Goal: Task Accomplishment & Management: Manage account settings

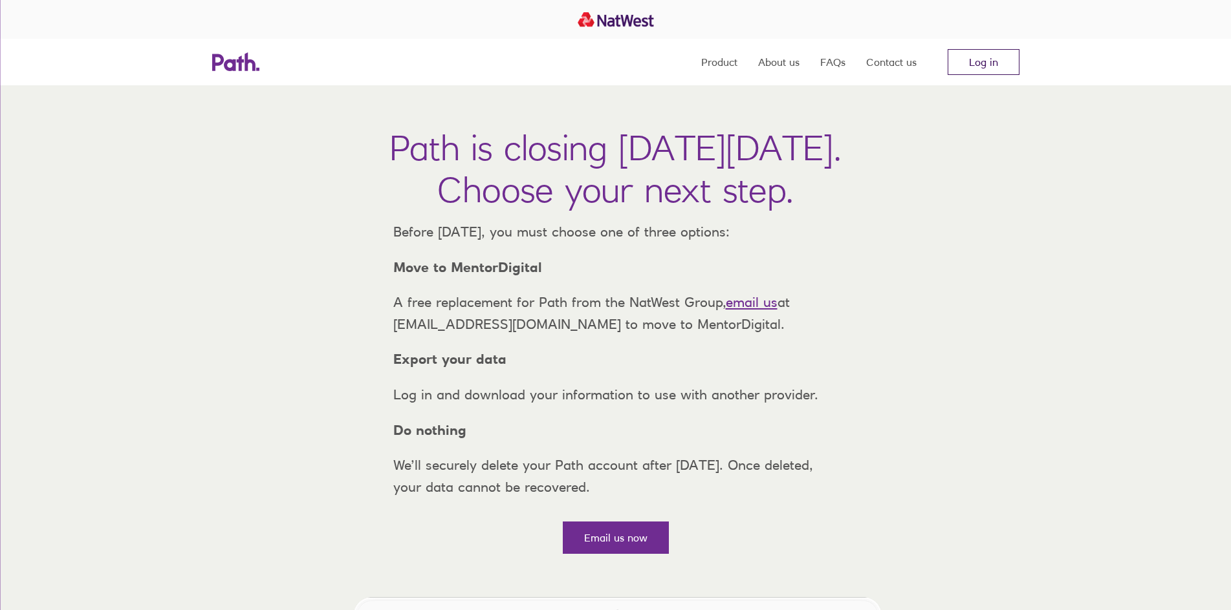
click at [1006, 56] on link "Log in" at bounding box center [983, 62] width 72 height 26
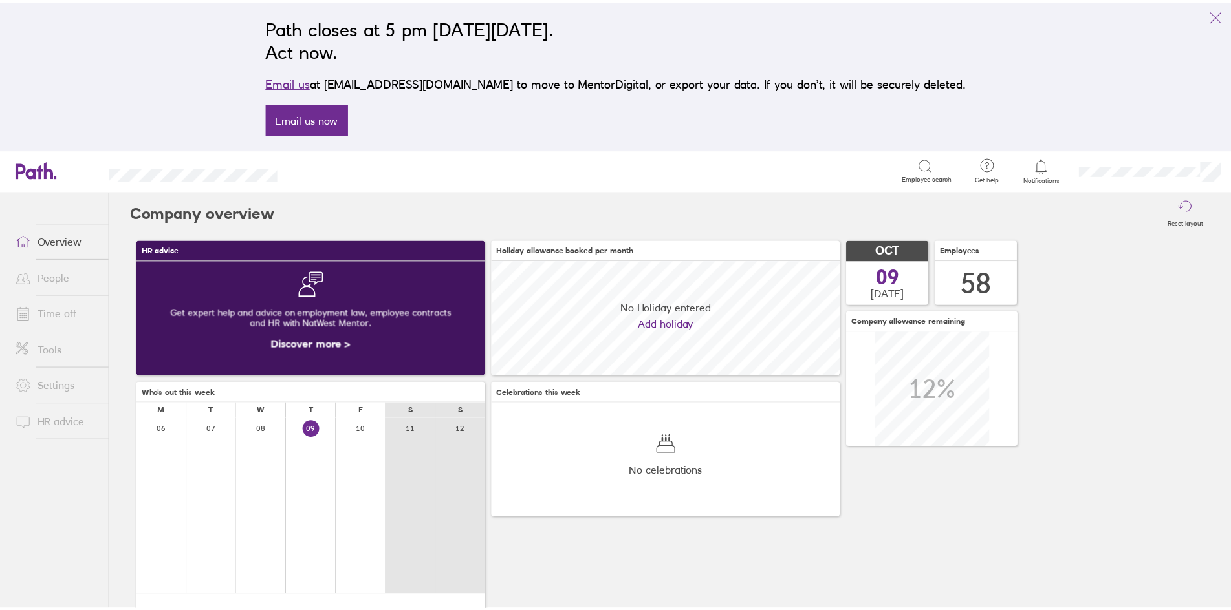
scroll to position [115, 351]
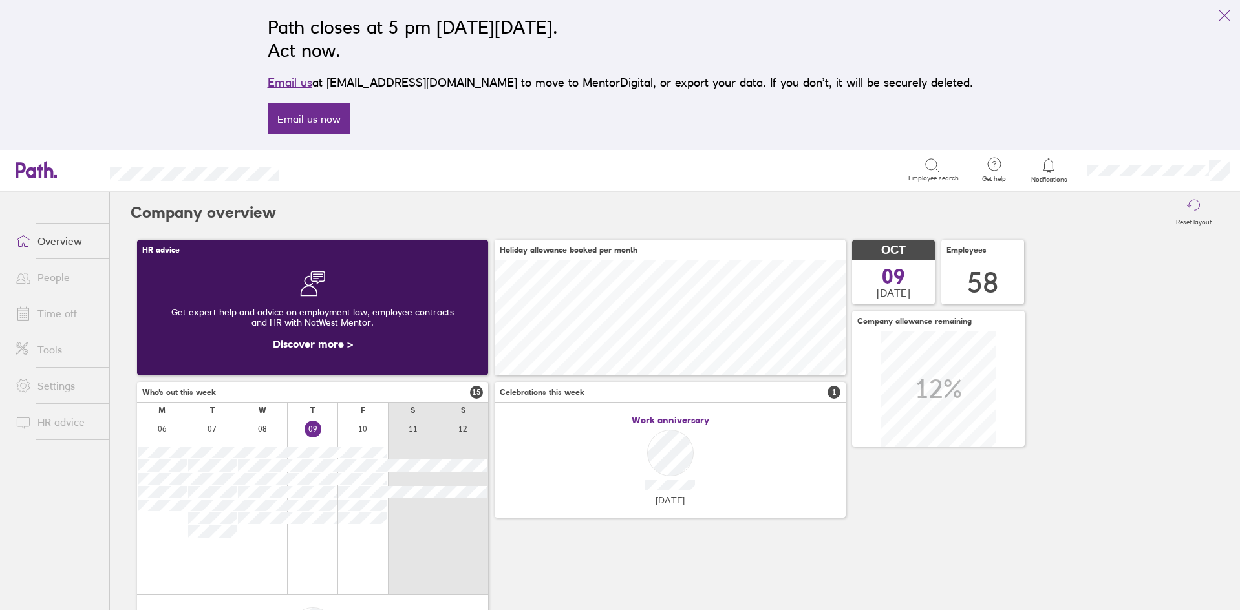
click at [67, 312] on link "Time off" at bounding box center [57, 314] width 104 height 26
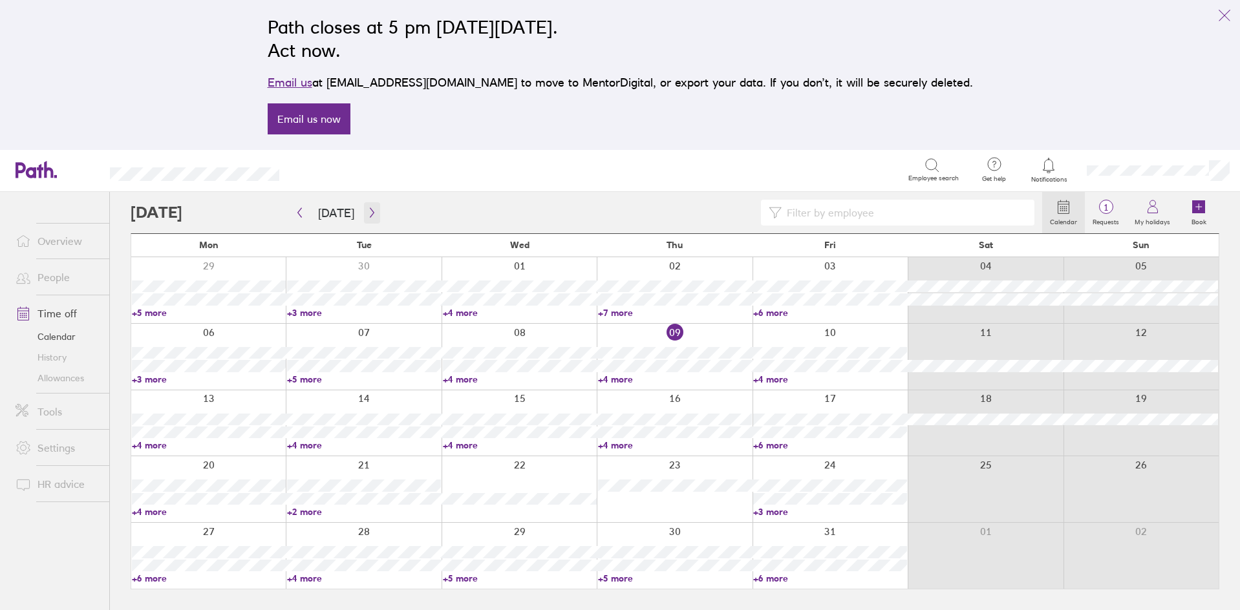
click at [372, 215] on icon "button" at bounding box center [372, 213] width 10 height 10
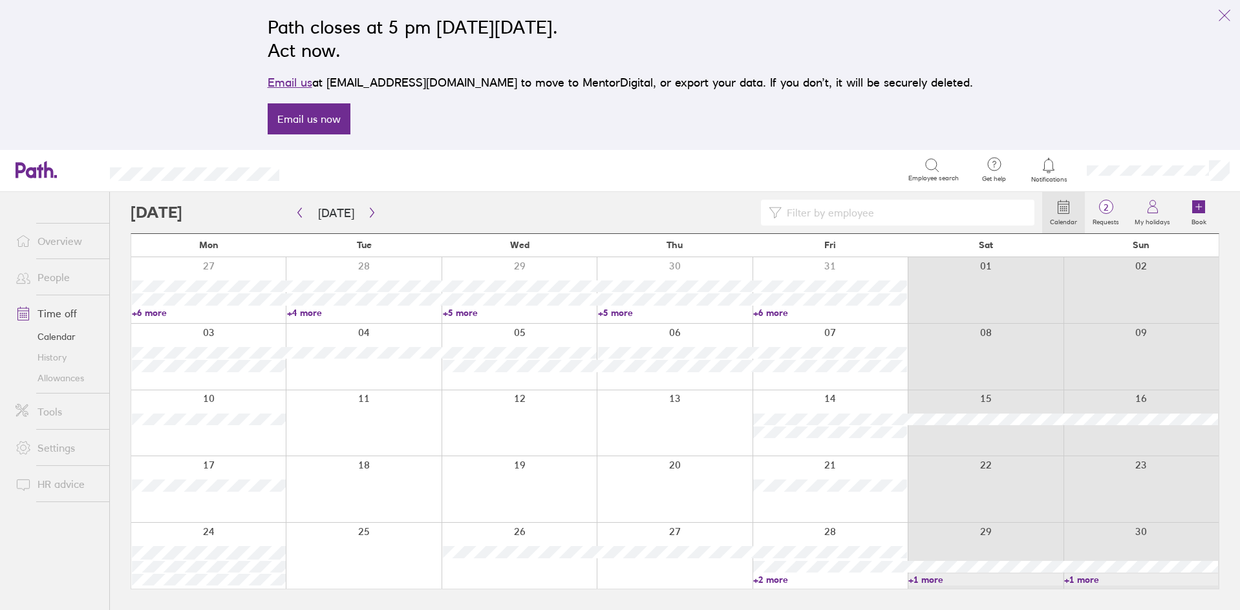
click at [512, 211] on div at bounding box center [587, 213] width 912 height 26
click at [1231, 15] on icon "link" at bounding box center [1225, 16] width 16 height 16
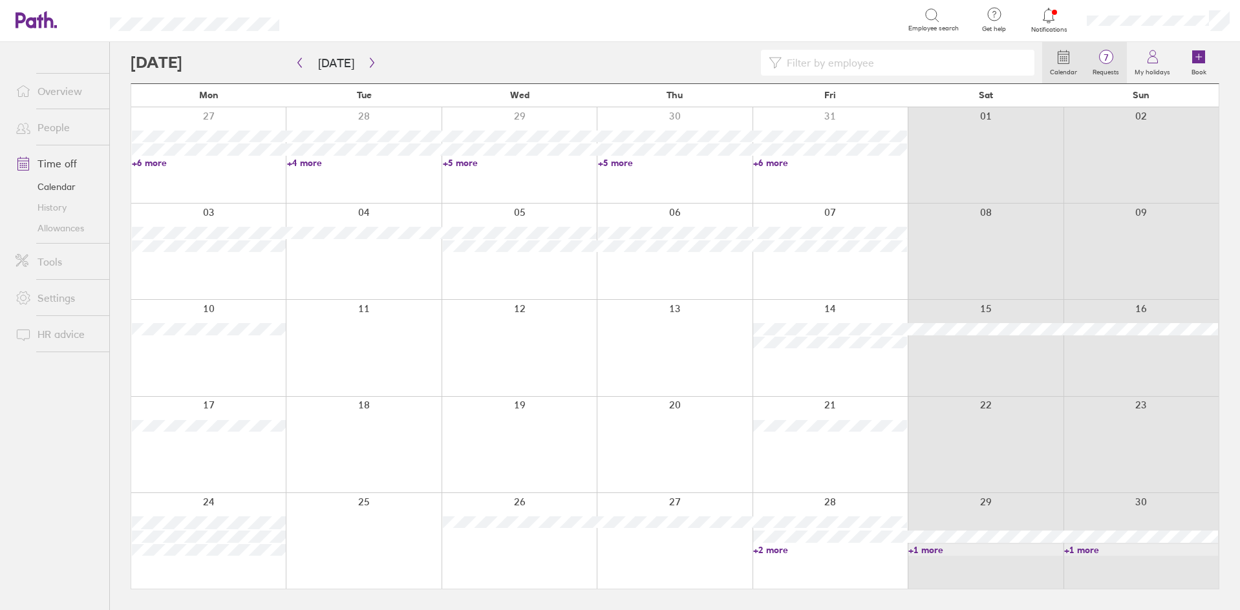
click at [1099, 53] on span "7" at bounding box center [1106, 57] width 42 height 10
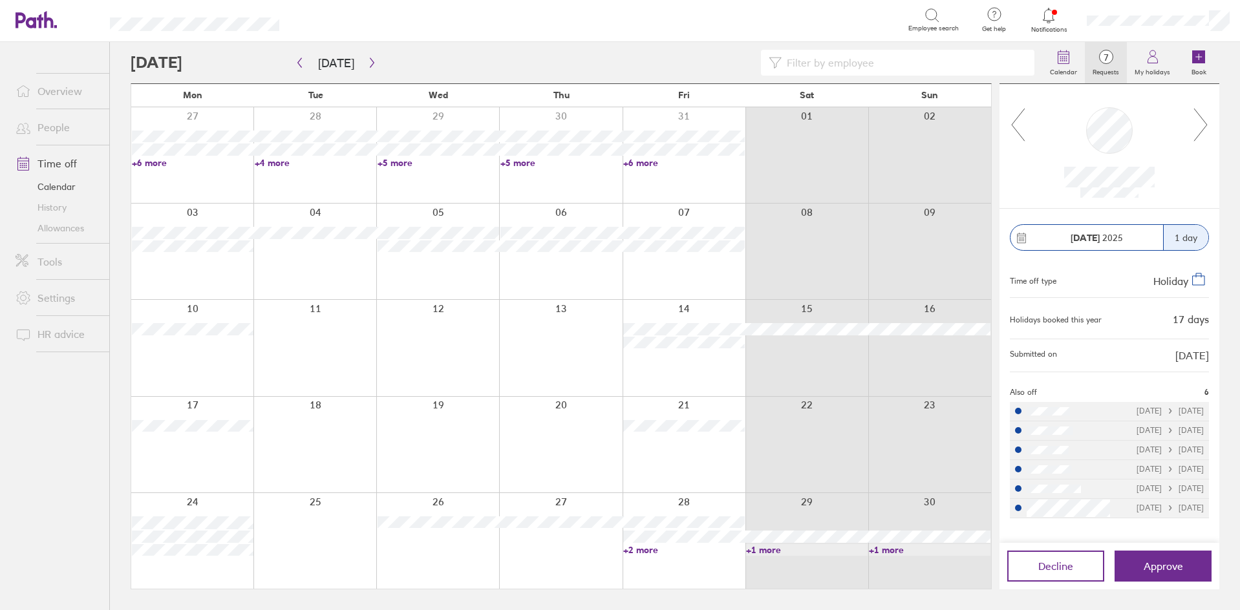
click at [1207, 129] on icon at bounding box center [1201, 124] width 16 height 35
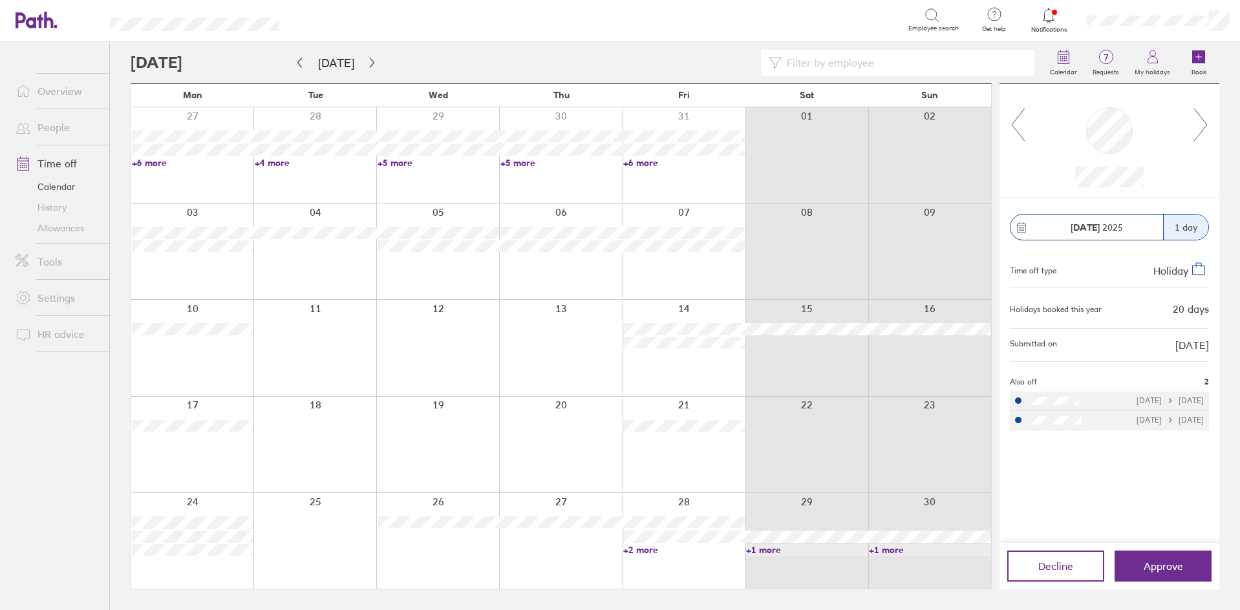
click at [1205, 124] on icon at bounding box center [1201, 124] width 16 height 35
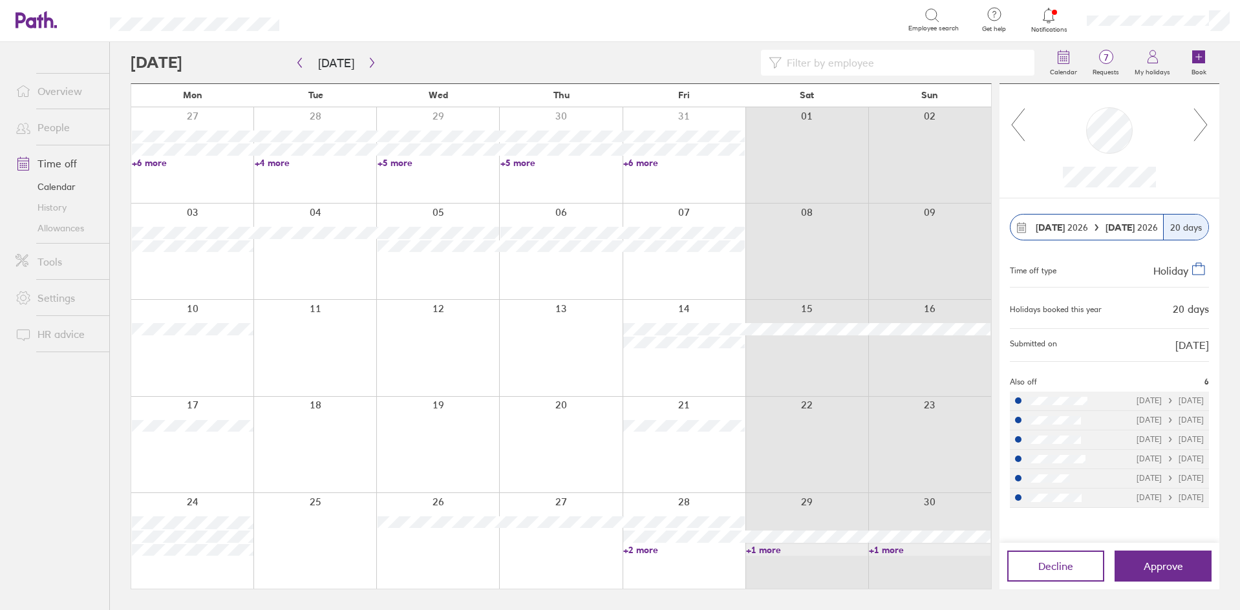
click at [1018, 129] on icon at bounding box center [1018, 124] width 16 height 35
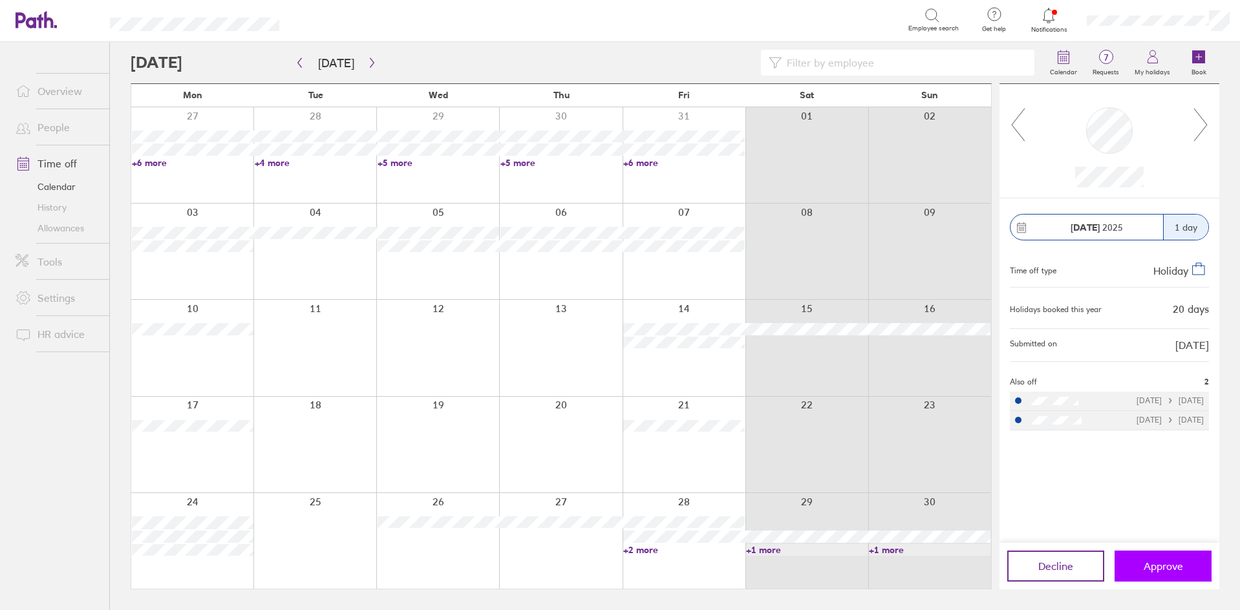
click at [1176, 568] on span "Approve" at bounding box center [1163, 567] width 39 height 12
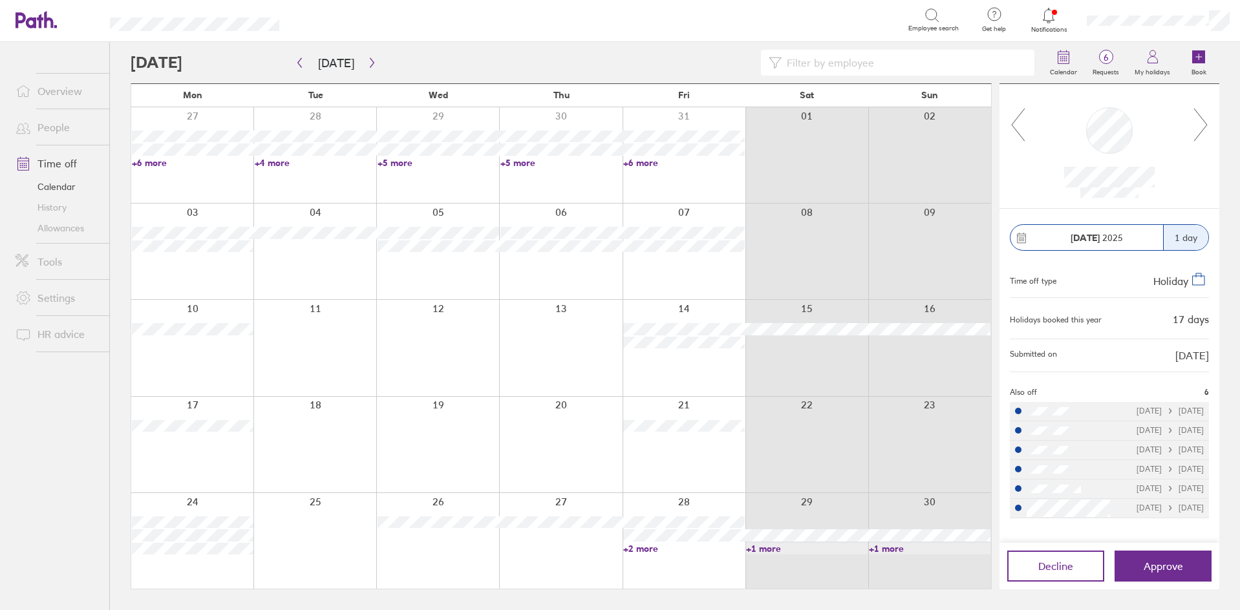
click at [1203, 120] on icon at bounding box center [1200, 125] width 13 height 32
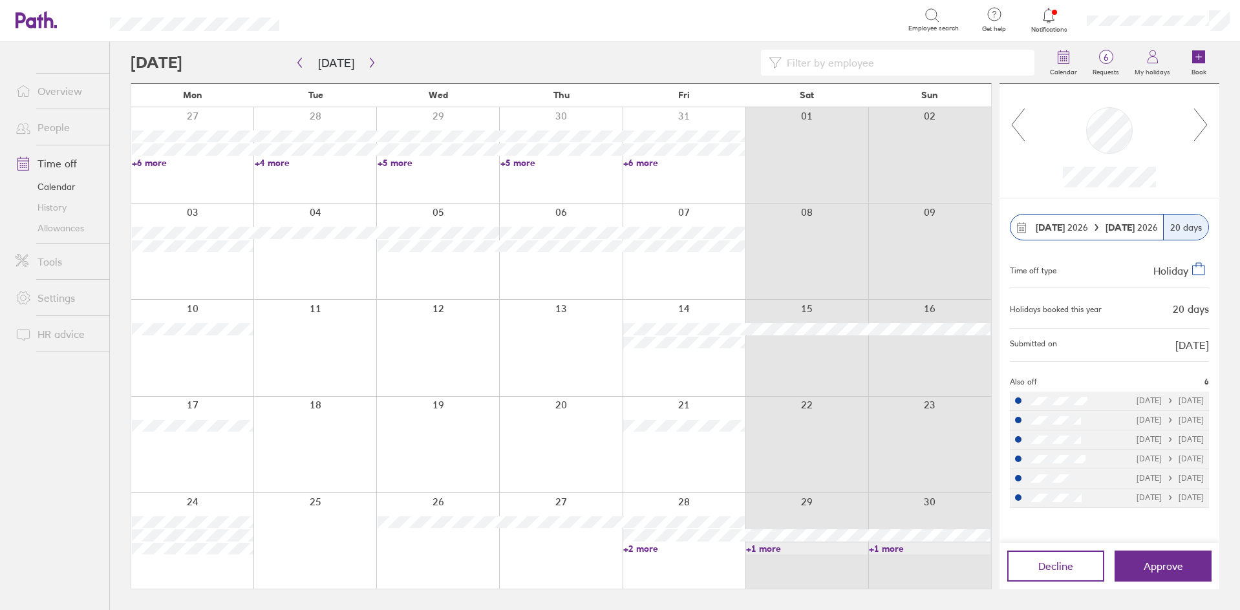
click at [1201, 122] on icon at bounding box center [1201, 124] width 16 height 35
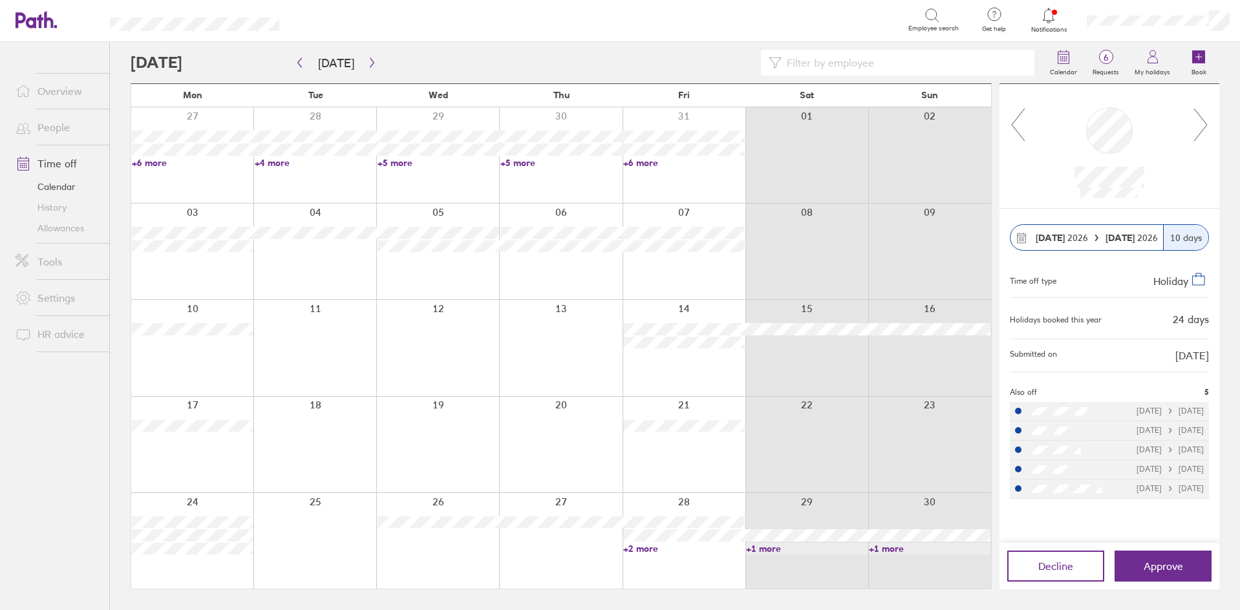
click at [1196, 125] on icon at bounding box center [1201, 124] width 16 height 35
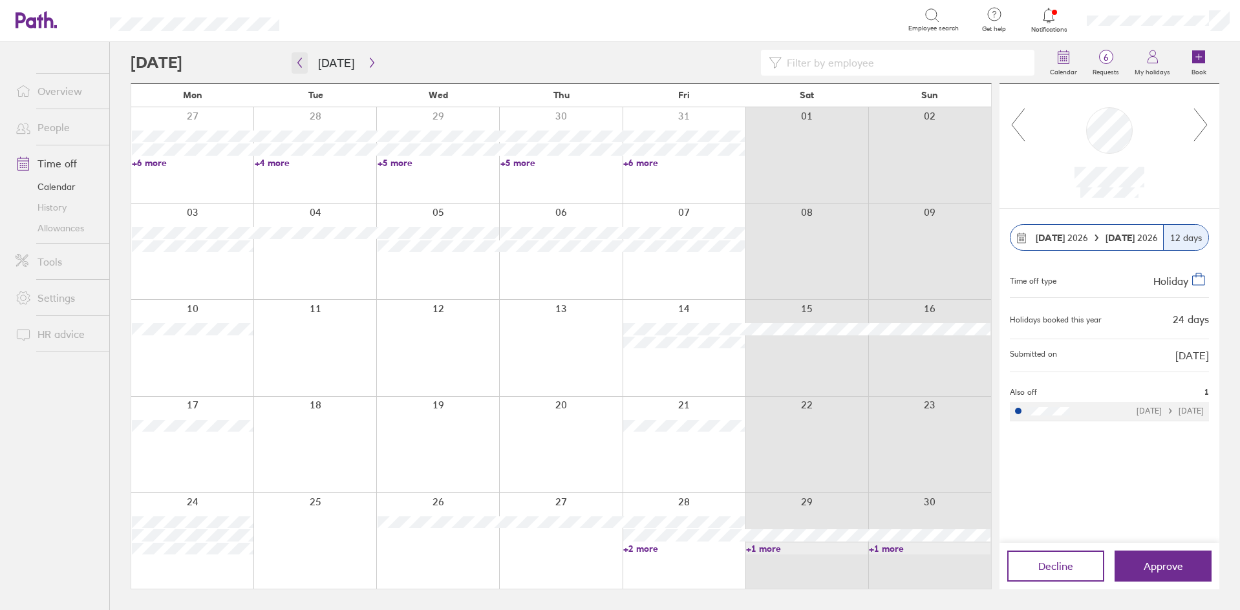
click at [303, 62] on icon "button" at bounding box center [300, 63] width 10 height 10
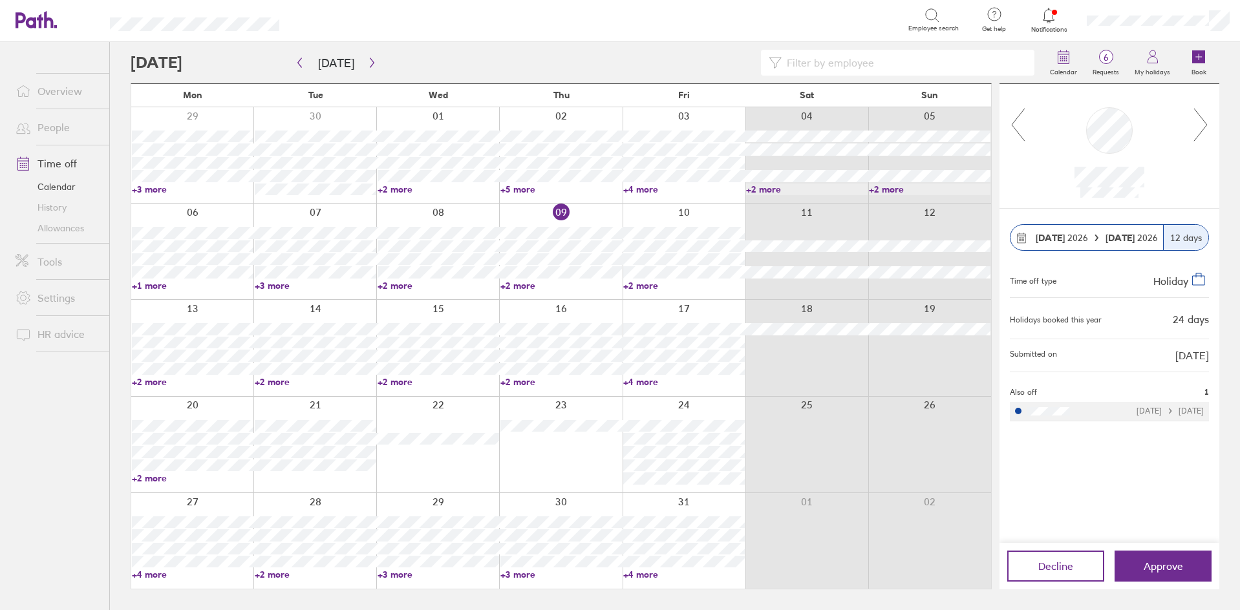
click at [509, 576] on link "+3 more" at bounding box center [562, 575] width 122 height 12
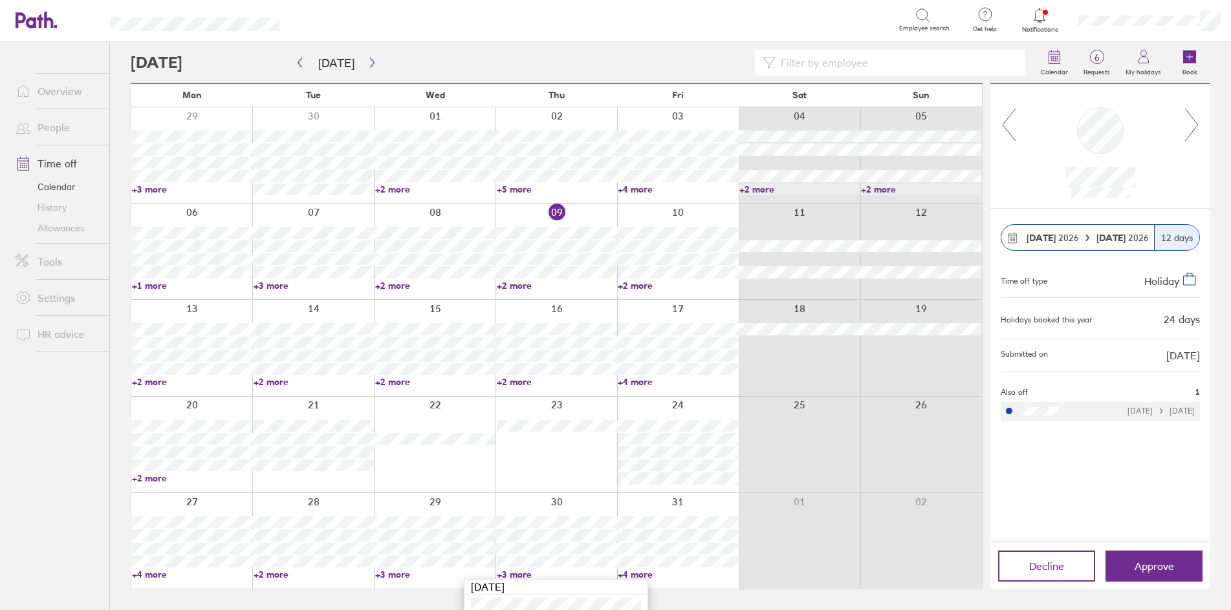
scroll to position [83, 0]
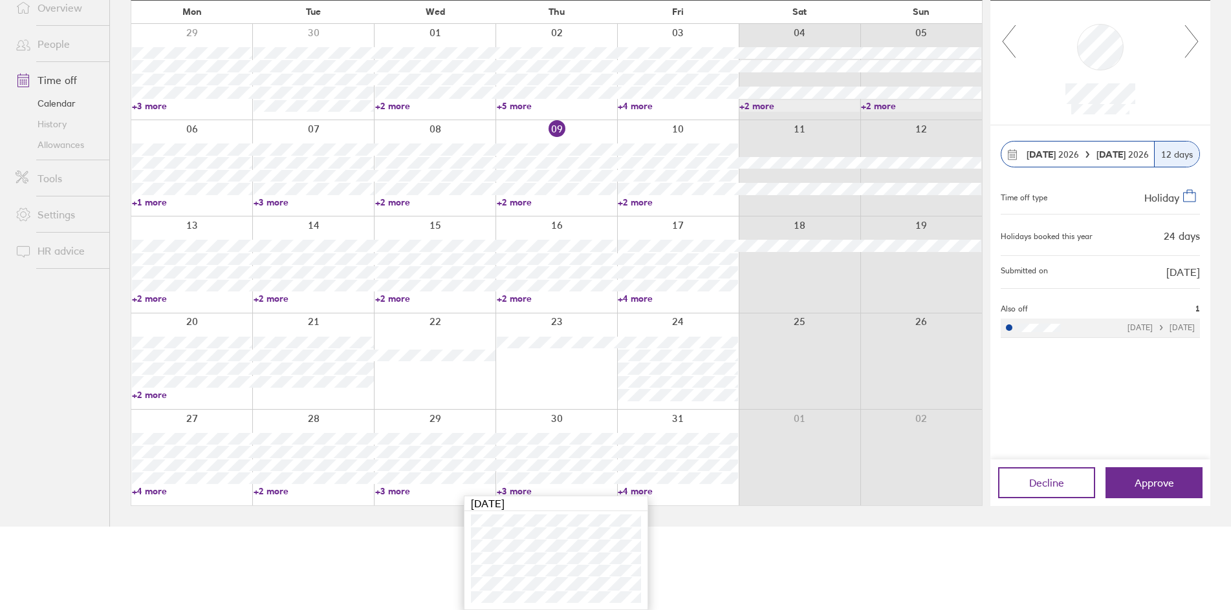
click at [647, 493] on link "+4 more" at bounding box center [678, 492] width 120 height 12
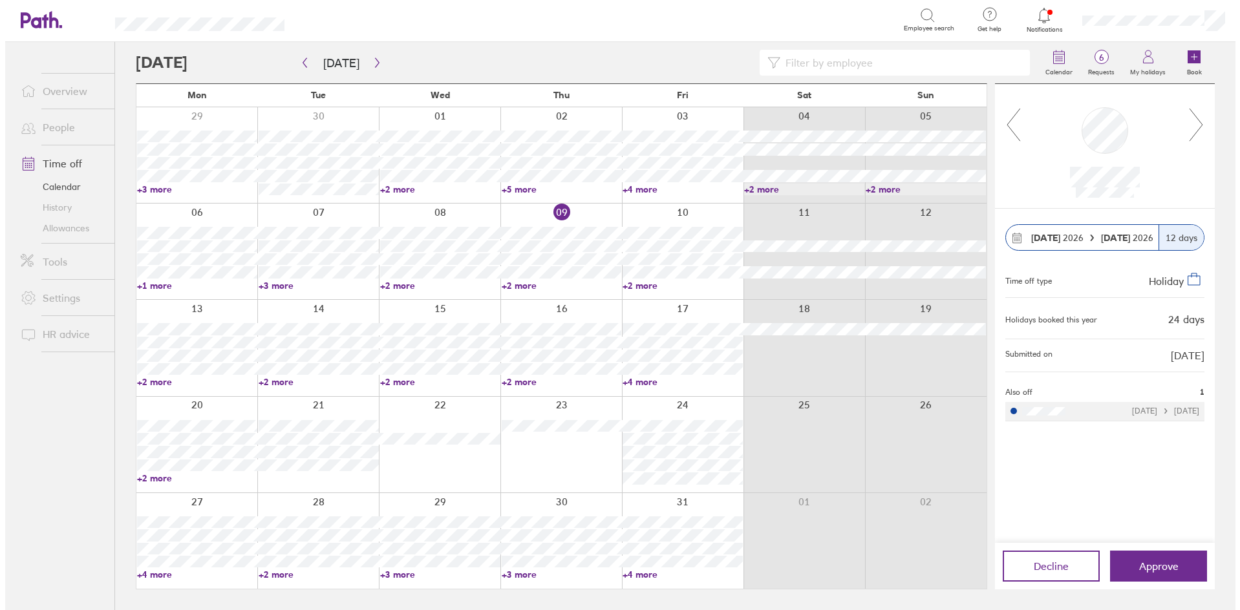
scroll to position [0, 0]
click at [1200, 126] on icon at bounding box center [1201, 124] width 16 height 35
click at [1205, 119] on icon at bounding box center [1201, 124] width 16 height 35
click at [1205, 120] on icon at bounding box center [1201, 124] width 16 height 35
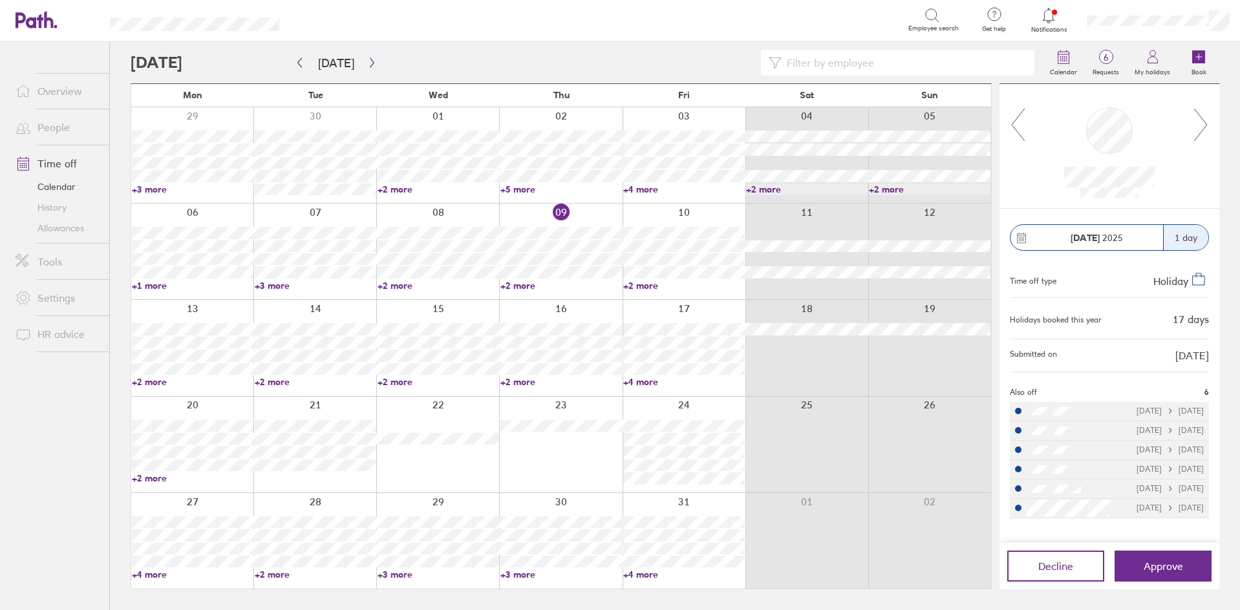
click at [1156, 329] on div "Holidays booked this year 17 days" at bounding box center [1109, 318] width 199 height 40
